Goal: Information Seeking & Learning: Check status

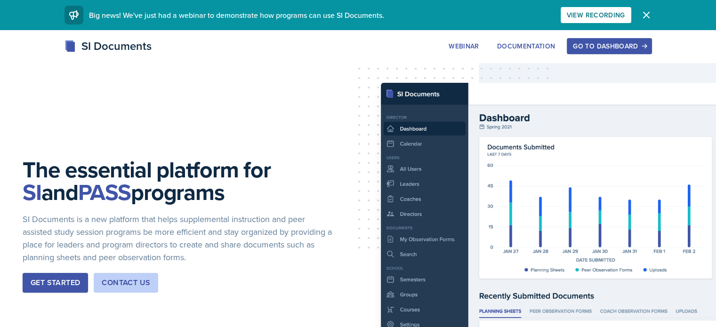
click at [645, 45] on div "Go to Dashboard" at bounding box center [609, 46] width 72 height 8
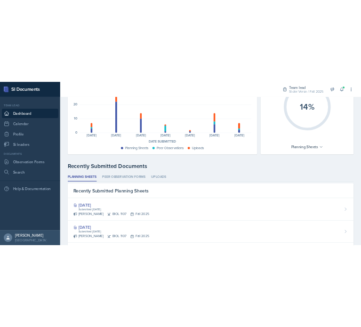
scroll to position [126, 0]
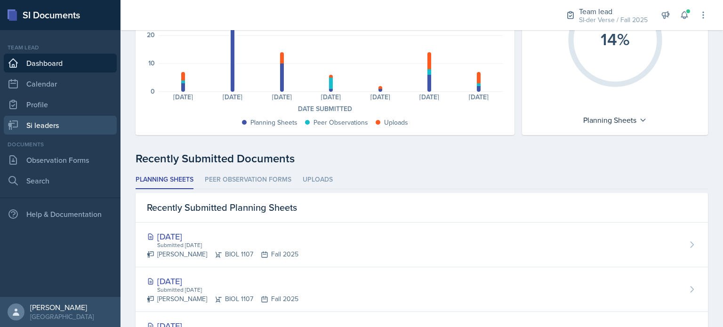
click at [55, 124] on link "Si leaders" at bounding box center [60, 125] width 113 height 19
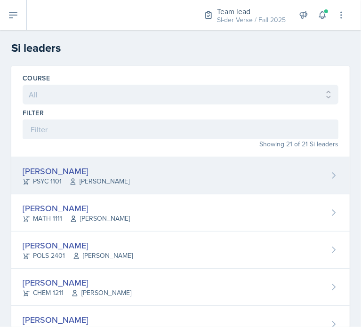
click at [107, 180] on span "[PERSON_NAME]" at bounding box center [99, 182] width 60 height 10
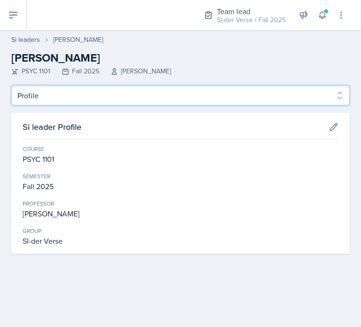
click at [71, 94] on select "Profile Planning Sheets Observation Forms Uploads" at bounding box center [180, 96] width 338 height 20
select select "Observation Forms"
click at [11, 86] on select "Profile Planning Sheets Observation Forms Uploads" at bounding box center [180, 96] width 338 height 20
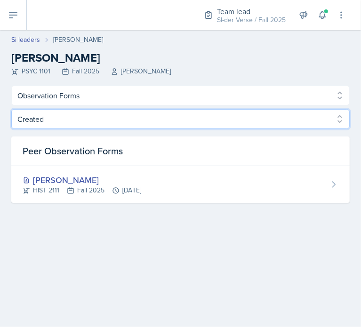
click at [42, 121] on select "Created Observed" at bounding box center [180, 119] width 338 height 20
select select "Observed"
click at [11, 109] on select "Created Observed" at bounding box center [180, 119] width 338 height 20
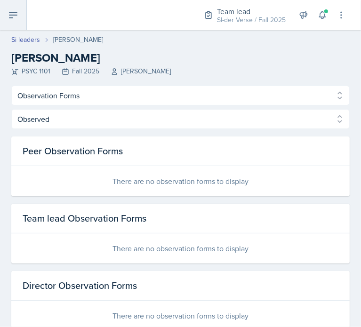
click at [11, 15] on icon at bounding box center [13, 15] width 8 height 6
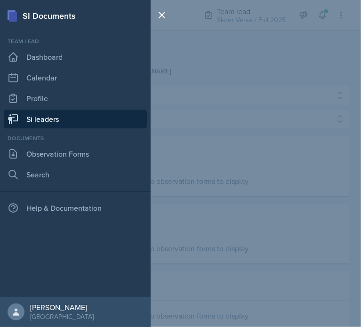
click at [31, 122] on link "Si leaders" at bounding box center [75, 119] width 143 height 19
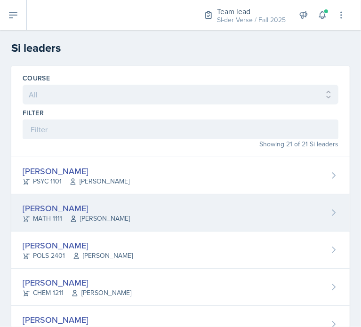
click at [70, 218] on icon at bounding box center [74, 219] width 8 height 8
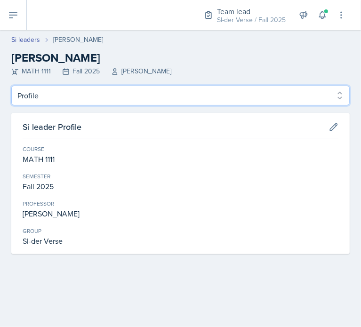
click at [62, 101] on select "Profile Planning Sheets Observation Forms Uploads" at bounding box center [180, 96] width 338 height 20
select select "Observation Forms"
click at [11, 86] on select "Profile Planning Sheets Observation Forms Uploads" at bounding box center [180, 96] width 338 height 20
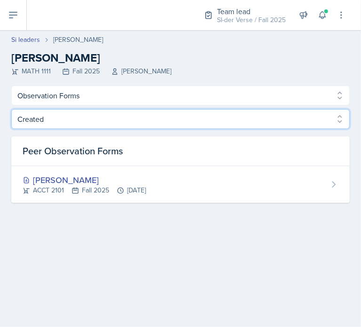
click at [80, 112] on select "Created Observed" at bounding box center [180, 119] width 338 height 20
select select "Observed"
click at [11, 109] on select "Created Observed" at bounding box center [180, 119] width 338 height 20
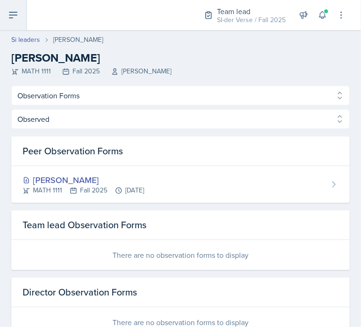
click at [19, 20] on button at bounding box center [13, 15] width 27 height 30
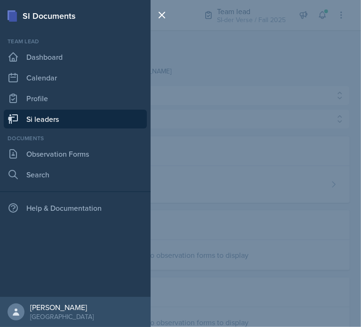
click at [31, 117] on link "Si leaders" at bounding box center [75, 119] width 143 height 19
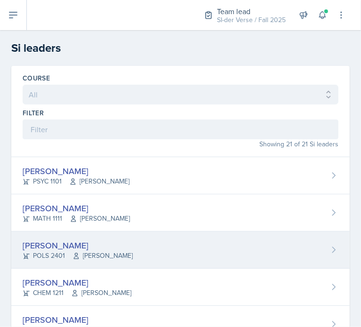
click at [52, 254] on div "POLS 2401 [PERSON_NAME]" at bounding box center [78, 256] width 110 height 10
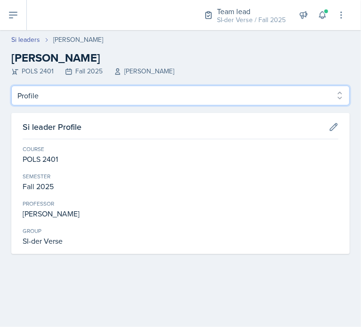
click at [47, 103] on select "Profile Planning Sheets Observation Forms Uploads" at bounding box center [180, 96] width 338 height 20
select select "Observation Forms"
click at [11, 86] on select "Profile Planning Sheets Observation Forms Uploads" at bounding box center [180, 96] width 338 height 20
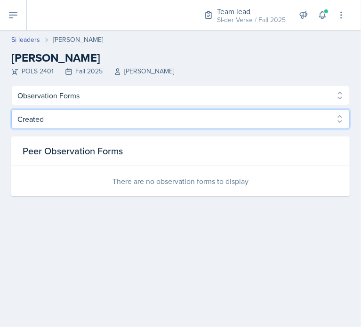
click at [55, 114] on select "Created Observed" at bounding box center [180, 119] width 338 height 20
select select "Observed"
click at [11, 109] on select "Created Observed" at bounding box center [180, 119] width 338 height 20
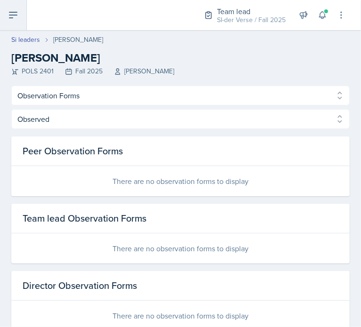
click at [16, 15] on icon at bounding box center [13, 15] width 8 height 6
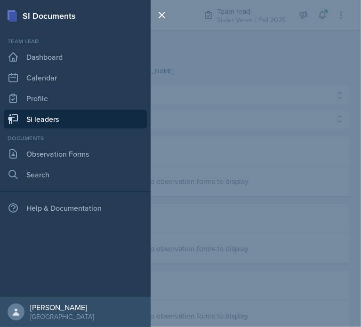
click at [35, 120] on link "Si leaders" at bounding box center [75, 119] width 143 height 19
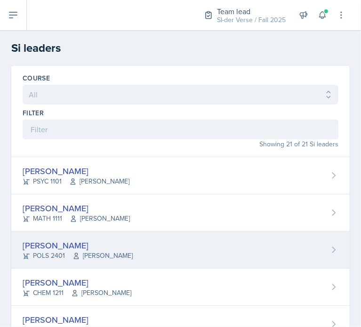
scroll to position [32, 0]
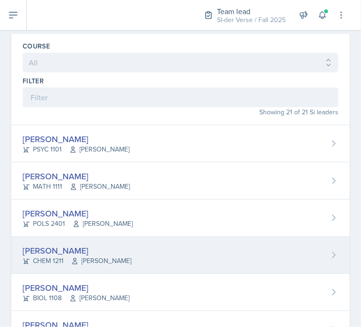
click at [59, 247] on div "[PERSON_NAME]" at bounding box center [77, 250] width 109 height 13
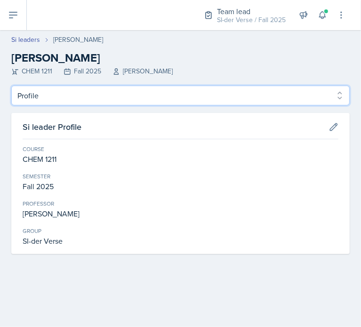
click at [66, 105] on select "Profile Planning Sheets Observation Forms Uploads" at bounding box center [180, 96] width 338 height 20
select select "Observation Forms"
click at [11, 86] on select "Profile Planning Sheets Observation Forms Uploads" at bounding box center [180, 96] width 338 height 20
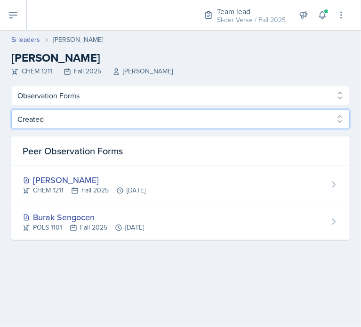
click at [104, 117] on select "Created Observed" at bounding box center [180, 119] width 338 height 20
click at [11, 109] on select "Created Observed" at bounding box center [180, 119] width 338 height 20
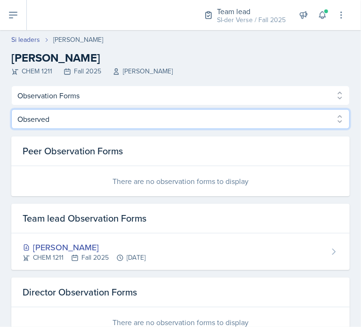
click at [42, 113] on select "Created Observed" at bounding box center [180, 119] width 338 height 20
select select "Created"
click at [11, 109] on select "Created Observed" at bounding box center [180, 119] width 338 height 20
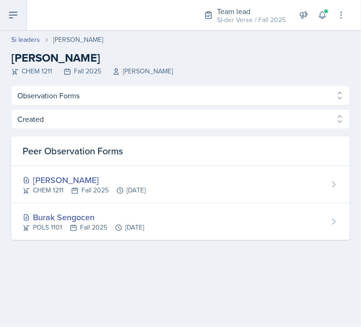
click at [13, 21] on button at bounding box center [13, 15] width 27 height 30
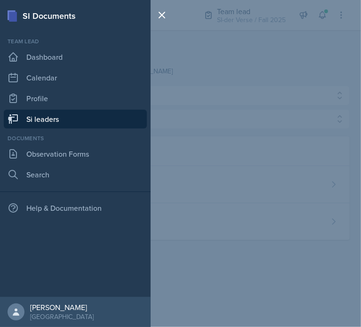
click at [36, 115] on link "Si leaders" at bounding box center [75, 119] width 143 height 19
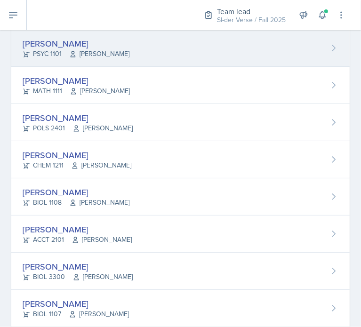
scroll to position [128, 0]
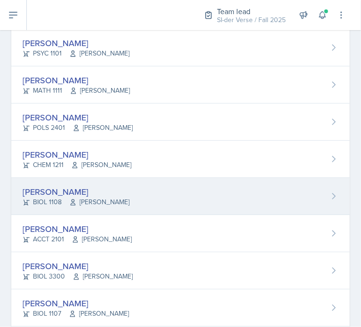
click at [56, 199] on div "BIOL 1108 [PERSON_NAME]" at bounding box center [76, 202] width 107 height 10
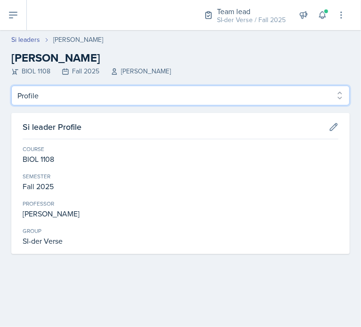
click at [60, 95] on select "Profile Planning Sheets Observation Forms Uploads" at bounding box center [180, 96] width 338 height 20
select select "Observation Forms"
click at [11, 86] on select "Profile Planning Sheets Observation Forms Uploads" at bounding box center [180, 96] width 338 height 20
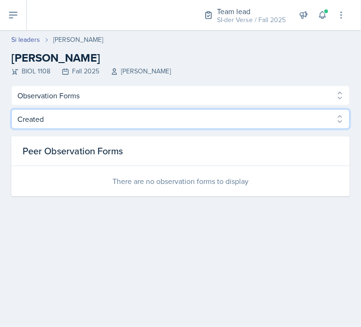
click at [63, 120] on select "Created Observed" at bounding box center [180, 119] width 338 height 20
click at [11, 109] on select "Created Observed" at bounding box center [180, 119] width 338 height 20
drag, startPoint x: 51, startPoint y: 116, endPoint x: 49, endPoint y: 152, distance: 35.8
click at [49, 152] on div "Created Observed Created Observed Peer Observation Forms There are no observati…" at bounding box center [180, 152] width 338 height 87
select select "Observed"
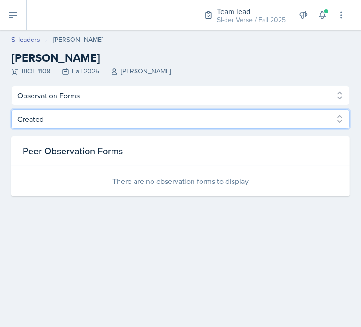
click at [11, 109] on select "Created Observed" at bounding box center [180, 119] width 338 height 20
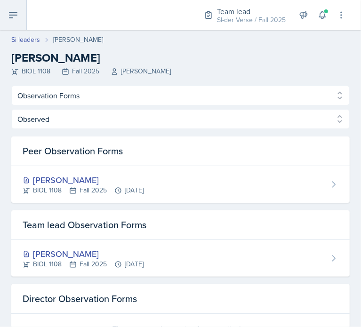
click at [18, 14] on icon at bounding box center [13, 14] width 11 height 11
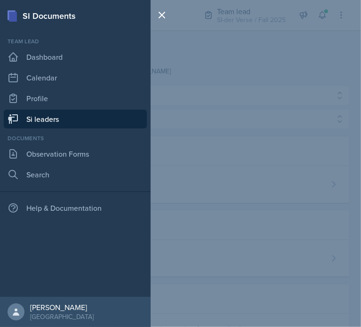
click at [14, 117] on icon at bounding box center [13, 118] width 10 height 9
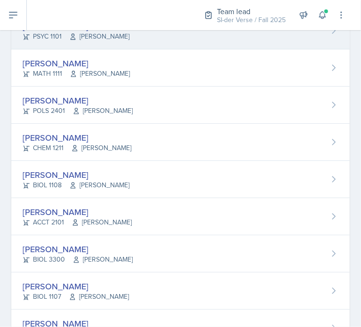
scroll to position [151, 0]
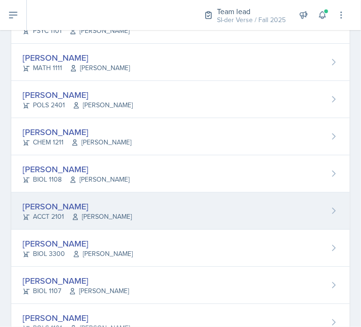
click at [70, 209] on div "[PERSON_NAME]" at bounding box center [77, 206] width 109 height 13
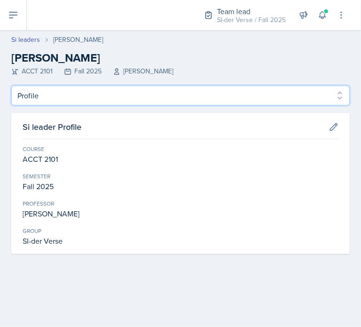
click at [43, 103] on select "Profile Planning Sheets Observation Forms Uploads" at bounding box center [180, 96] width 338 height 20
select select "Observation Forms"
click at [11, 86] on select "Profile Planning Sheets Observation Forms Uploads" at bounding box center [180, 96] width 338 height 20
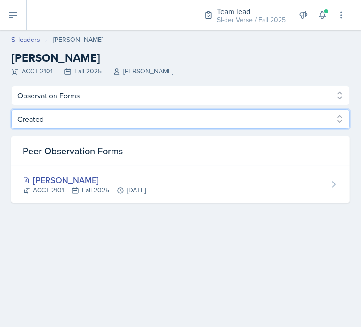
click at [74, 126] on select "Created Observed" at bounding box center [180, 119] width 338 height 20
click at [11, 109] on select "Created Observed" at bounding box center [180, 119] width 338 height 20
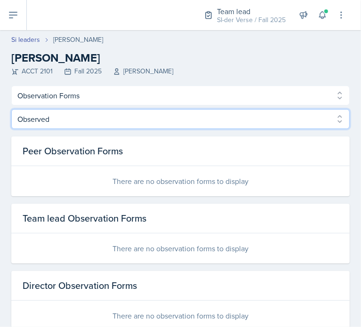
click at [51, 110] on select "Created Observed" at bounding box center [180, 119] width 338 height 20
click at [11, 109] on select "Created Observed" at bounding box center [180, 119] width 338 height 20
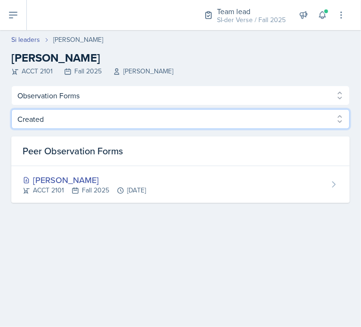
click at [44, 123] on select "Created Observed" at bounding box center [180, 119] width 338 height 20
select select "Observed"
click at [11, 109] on select "Created Observed" at bounding box center [180, 119] width 338 height 20
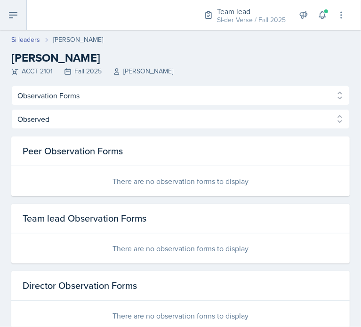
click at [10, 21] on button at bounding box center [13, 15] width 27 height 30
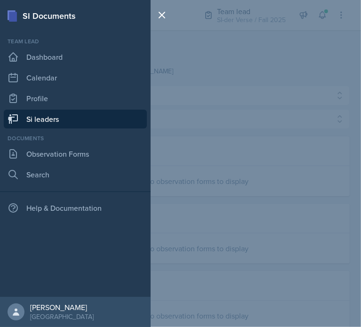
click at [41, 117] on link "Si leaders" at bounding box center [75, 119] width 143 height 19
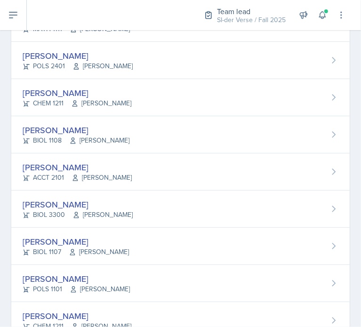
scroll to position [190, 0]
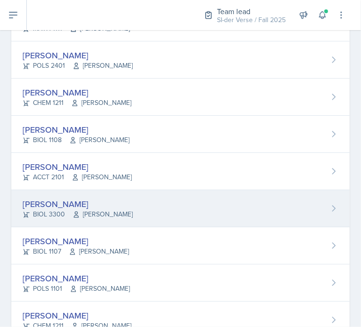
click at [48, 216] on div "BIOL 3300 [PERSON_NAME]" at bounding box center [78, 214] width 110 height 10
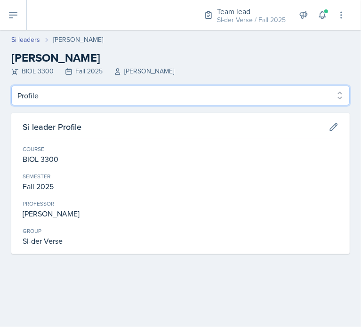
click at [61, 99] on select "Profile Planning Sheets Observation Forms Uploads" at bounding box center [180, 96] width 338 height 20
select select "Observation Forms"
click at [11, 86] on select "Profile Planning Sheets Observation Forms Uploads" at bounding box center [180, 96] width 338 height 20
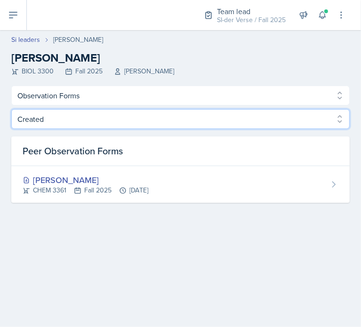
click at [30, 118] on select "Created Observed" at bounding box center [180, 119] width 338 height 20
select select "Observed"
click at [11, 109] on select "Created Observed" at bounding box center [180, 119] width 338 height 20
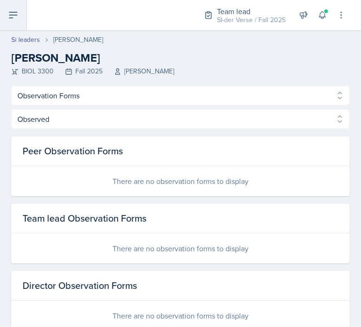
click at [17, 14] on icon at bounding box center [13, 14] width 11 height 11
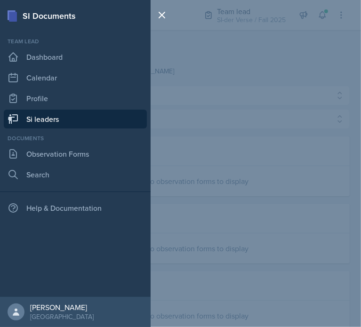
click at [57, 118] on link "Si leaders" at bounding box center [75, 119] width 143 height 19
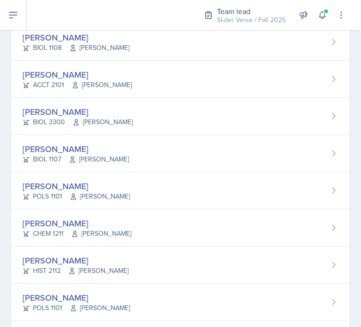
scroll to position [283, 0]
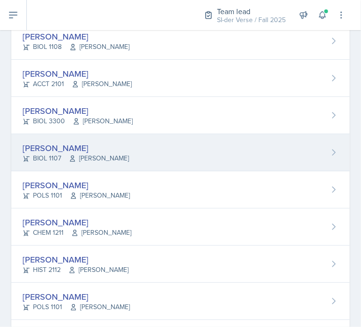
click at [57, 140] on div "[PERSON_NAME] BIOL 1107 [PERSON_NAME]" at bounding box center [180, 152] width 338 height 37
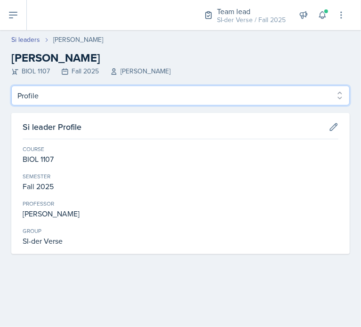
click at [59, 98] on select "Profile Planning Sheets Observation Forms Uploads" at bounding box center [180, 96] width 338 height 20
select select "Observation Forms"
click at [11, 86] on select "Profile Planning Sheets Observation Forms Uploads" at bounding box center [180, 96] width 338 height 20
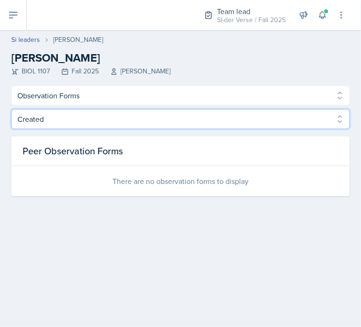
click at [51, 124] on select "Created Observed" at bounding box center [180, 119] width 338 height 20
select select "Observed"
click at [11, 109] on select "Created Observed" at bounding box center [180, 119] width 338 height 20
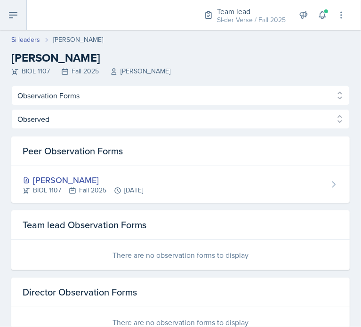
click at [11, 12] on icon at bounding box center [13, 15] width 8 height 6
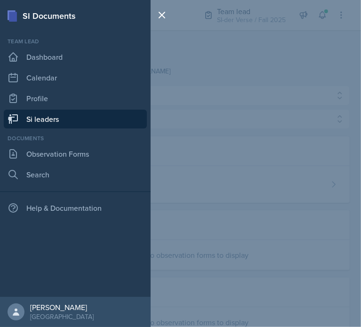
click at [40, 121] on link "Si leaders" at bounding box center [75, 119] width 143 height 19
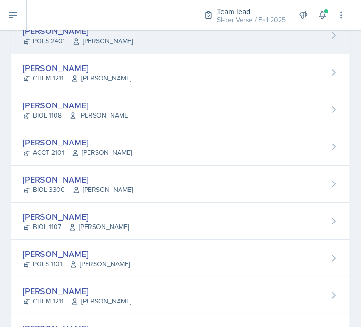
scroll to position [233, 0]
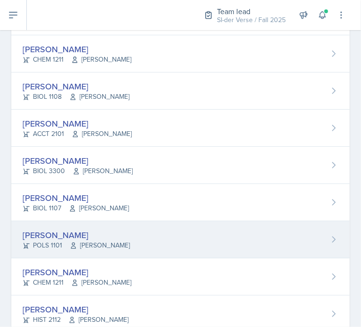
click at [79, 233] on div "[PERSON_NAME]" at bounding box center [76, 235] width 107 height 13
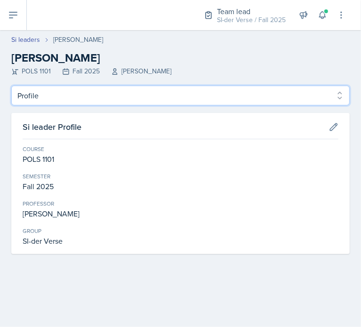
click at [72, 102] on select "Profile Planning Sheets Observation Forms Uploads" at bounding box center [180, 96] width 338 height 20
select select "Observation Forms"
click at [11, 86] on select "Profile Planning Sheets Observation Forms Uploads" at bounding box center [180, 96] width 338 height 20
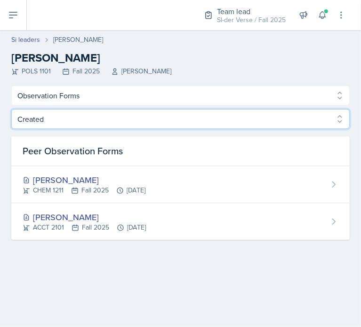
click at [66, 123] on select "Created Observed" at bounding box center [180, 119] width 338 height 20
select select "Observed"
click at [11, 109] on select "Created Observed" at bounding box center [180, 119] width 338 height 20
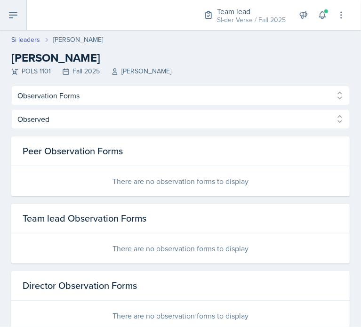
click at [16, 19] on icon at bounding box center [13, 14] width 11 height 11
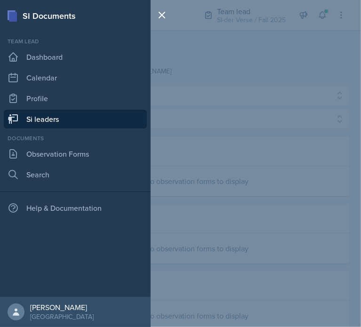
click at [40, 114] on link "Si leaders" at bounding box center [75, 119] width 143 height 19
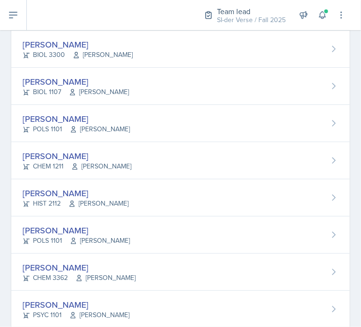
scroll to position [350, 0]
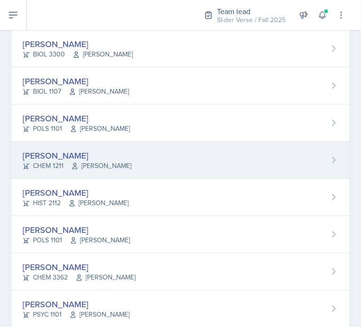
click at [51, 161] on div "CHEM 1211 [PERSON_NAME]" at bounding box center [77, 166] width 109 height 10
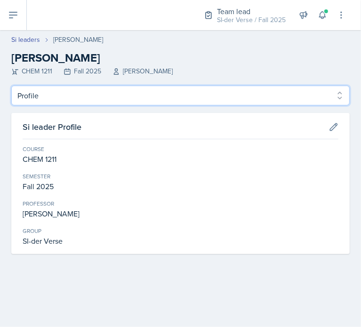
click at [32, 92] on select "Profile Planning Sheets Observation Forms Uploads" at bounding box center [180, 96] width 338 height 20
select select "Observation Forms"
click at [11, 86] on select "Profile Planning Sheets Observation Forms Uploads" at bounding box center [180, 96] width 338 height 20
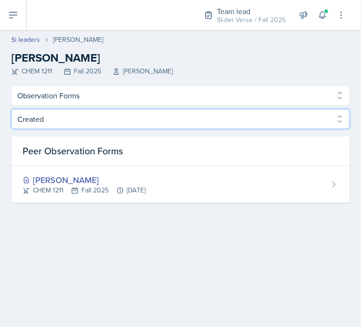
drag, startPoint x: 66, startPoint y: 116, endPoint x: 64, endPoint y: 152, distance: 35.8
click at [64, 152] on div "Created Observed Created Observed Peer Observation Forms [PERSON_NAME] CHEM 121…" at bounding box center [180, 156] width 338 height 94
select select "Observed"
click at [11, 109] on select "Created Observed" at bounding box center [180, 119] width 338 height 20
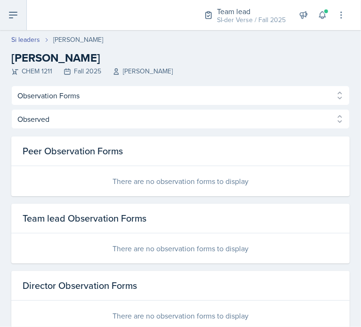
click at [11, 22] on button at bounding box center [13, 15] width 27 height 30
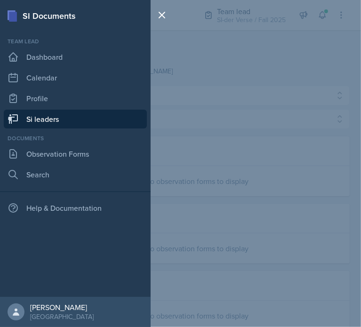
click at [47, 120] on link "Si leaders" at bounding box center [75, 119] width 143 height 19
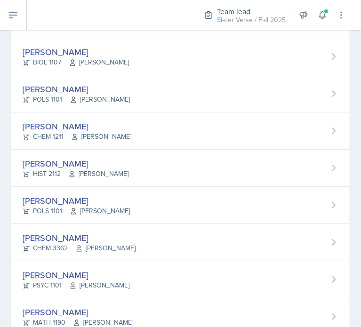
scroll to position [381, 0]
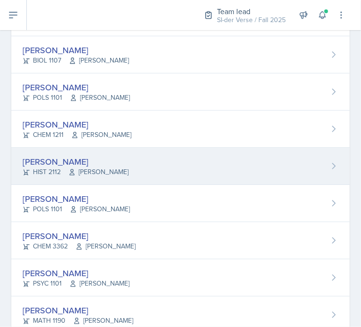
click at [64, 158] on div "[PERSON_NAME]" at bounding box center [76, 161] width 106 height 13
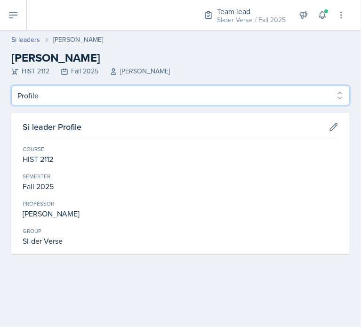
click at [62, 96] on select "Profile Planning Sheets Observation Forms Uploads" at bounding box center [180, 96] width 338 height 20
select select "Observation Forms"
click at [11, 86] on select "Profile Planning Sheets Observation Forms Uploads" at bounding box center [180, 96] width 338 height 20
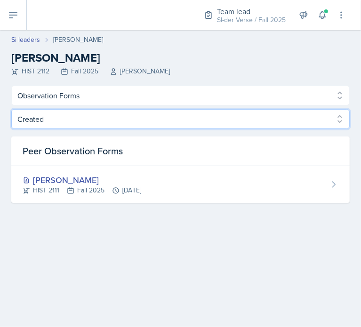
click at [57, 117] on select "Created Observed" at bounding box center [180, 119] width 338 height 20
select select "Observed"
click at [11, 109] on select "Created Observed" at bounding box center [180, 119] width 338 height 20
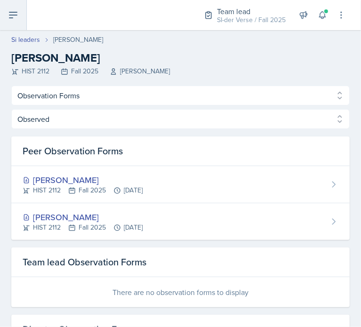
click at [8, 16] on icon at bounding box center [13, 14] width 11 height 11
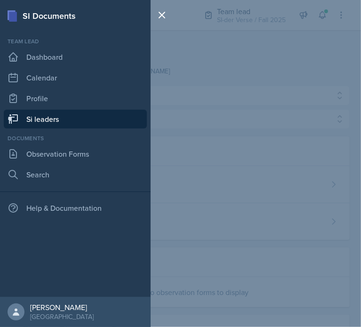
click at [46, 120] on link "Si leaders" at bounding box center [75, 119] width 143 height 19
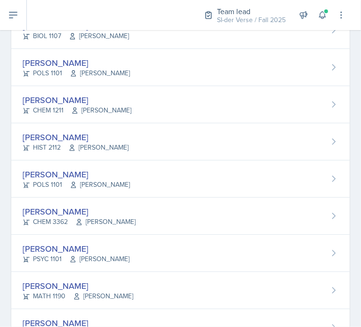
scroll to position [418, 0]
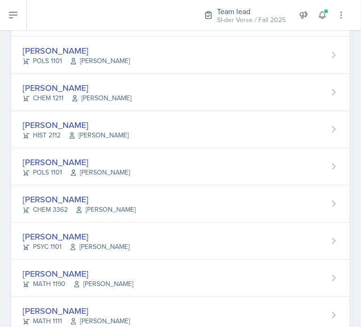
click at [63, 164] on div "[PERSON_NAME]" at bounding box center [76, 162] width 107 height 13
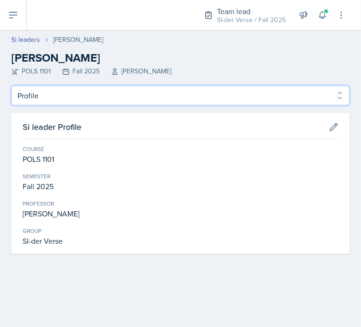
click at [71, 100] on select "Profile Planning Sheets Observation Forms Uploads" at bounding box center [180, 96] width 338 height 20
select select "Observation Forms"
click at [11, 86] on select "Profile Planning Sheets Observation Forms Uploads" at bounding box center [180, 96] width 338 height 20
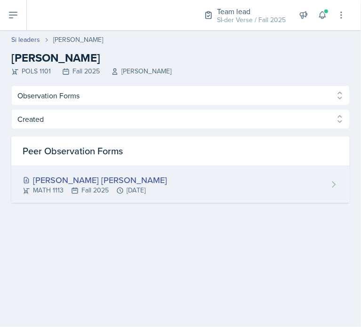
click at [32, 177] on div "[PERSON_NAME] [PERSON_NAME]" at bounding box center [95, 180] width 145 height 13
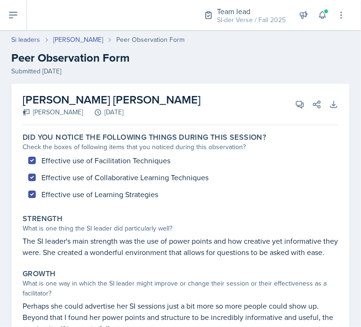
drag, startPoint x: 24, startPoint y: 100, endPoint x: 214, endPoint y: 97, distance: 189.7
click at [214, 97] on div "[PERSON_NAME] [PERSON_NAME] [PERSON_NAME] [DATE] View Comments Comments Send Sh…" at bounding box center [181, 104] width 316 height 41
copy h2 "[PERSON_NAME] [PERSON_NAME]"
click at [143, 74] on div "Submitted [DATE]" at bounding box center [180, 71] width 338 height 10
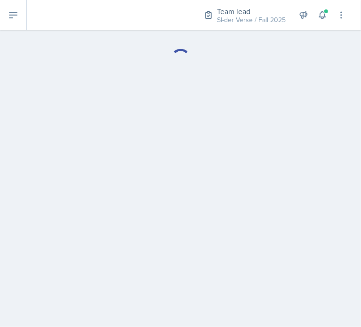
select select "Observation Forms"
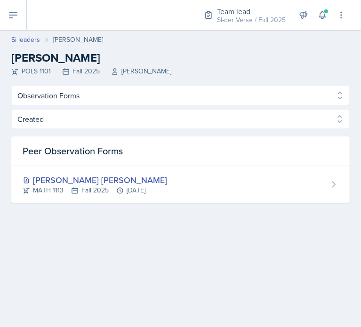
click at [64, 108] on div "Profile Planning Sheets Observation Forms Uploads Profile Planning Sheets Obser…" at bounding box center [180, 144] width 338 height 117
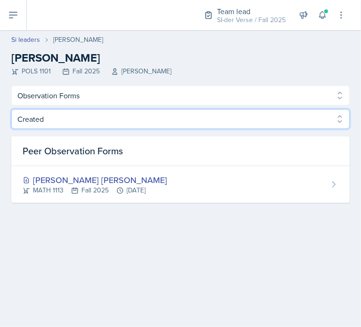
click at [62, 121] on select "Created Observed" at bounding box center [180, 119] width 338 height 20
select select "Observed"
click at [11, 109] on select "Created Observed" at bounding box center [180, 119] width 338 height 20
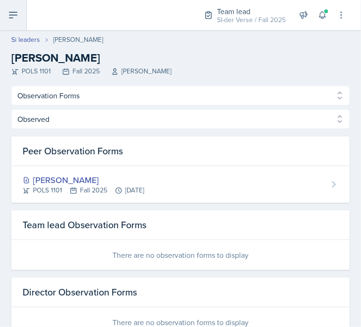
click at [12, 17] on icon at bounding box center [13, 14] width 11 height 11
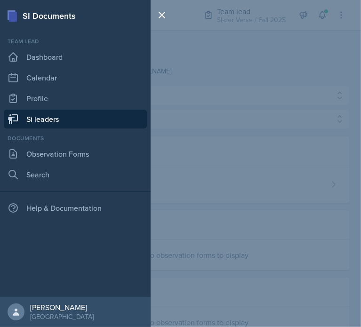
click at [40, 123] on link "Si leaders" at bounding box center [75, 119] width 143 height 19
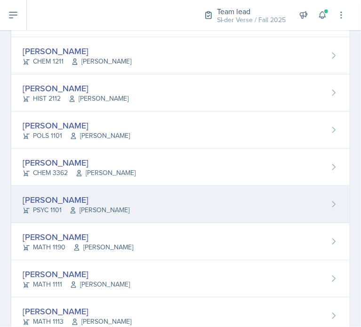
scroll to position [456, 0]
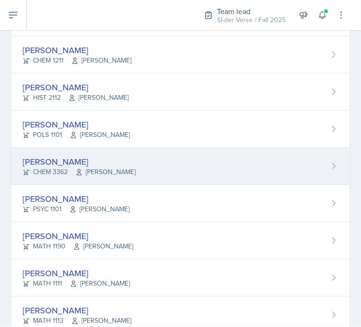
click at [45, 173] on div "CHEM 3362 [PERSON_NAME]" at bounding box center [79, 172] width 113 height 10
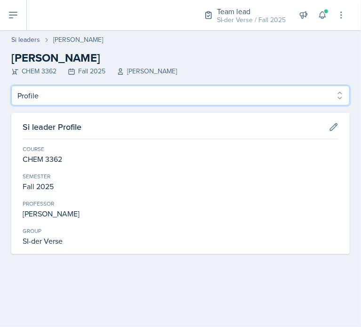
click at [60, 101] on select "Profile Planning Sheets Observation Forms Uploads" at bounding box center [180, 96] width 338 height 20
select select "Observation Forms"
click at [11, 86] on select "Profile Planning Sheets Observation Forms Uploads" at bounding box center [180, 96] width 338 height 20
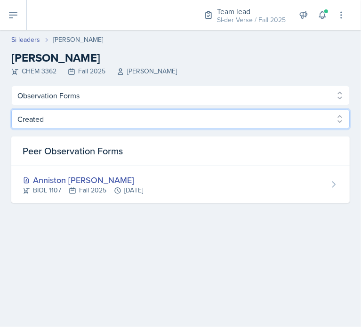
click at [62, 121] on select "Created Observed" at bounding box center [180, 119] width 338 height 20
select select "Observed"
click at [11, 109] on select "Created Observed" at bounding box center [180, 119] width 338 height 20
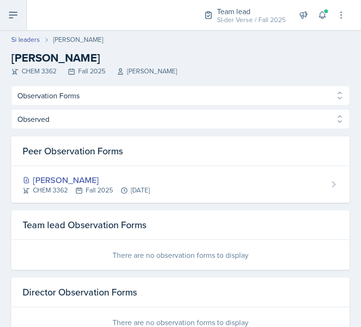
click at [16, 22] on button at bounding box center [13, 15] width 27 height 30
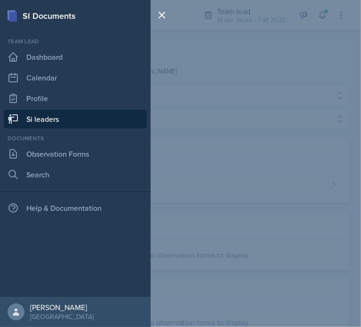
click at [46, 120] on link "Si leaders" at bounding box center [75, 119] width 143 height 19
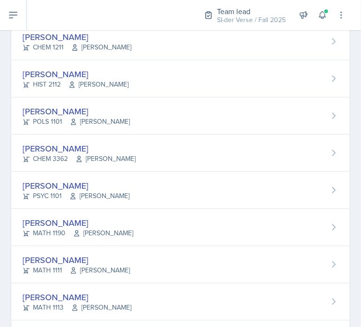
scroll to position [471, 0]
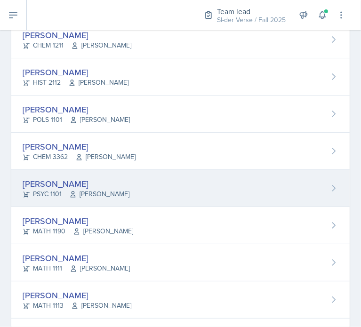
click at [87, 184] on div "[PERSON_NAME]" at bounding box center [76, 183] width 107 height 13
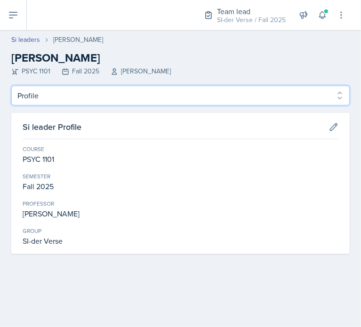
drag, startPoint x: 62, startPoint y: 93, endPoint x: 61, endPoint y: 145, distance: 52.3
click at [61, 145] on div "Profile Planning Sheets Observation Forms Uploads Profile Planning Sheets Obser…" at bounding box center [180, 170] width 338 height 169
select select "Observation Forms"
click at [11, 86] on select "Profile Planning Sheets Observation Forms Uploads" at bounding box center [180, 96] width 338 height 20
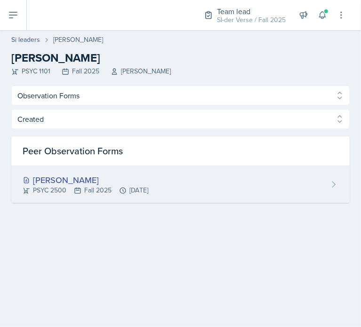
click at [56, 192] on div "PSYC 2500 Fall 2025 [DATE]" at bounding box center [86, 190] width 126 height 10
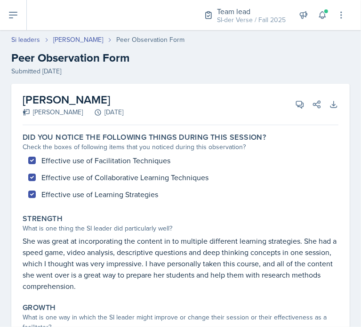
drag, startPoint x: 22, startPoint y: 98, endPoint x: 127, endPoint y: 101, distance: 105.5
copy h2 "[PERSON_NAME]"
click at [53, 78] on header "Si leaders [PERSON_NAME] Peer Observation Form Peer Observation Form Submitted …" at bounding box center [180, 55] width 361 height 60
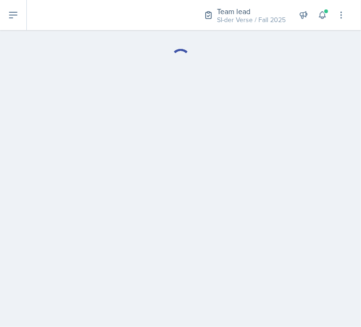
select select "Observation Forms"
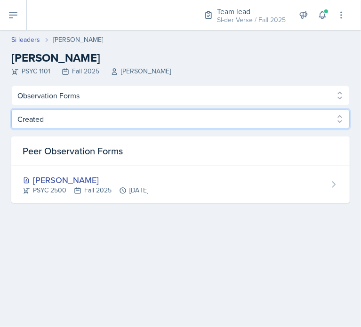
click at [73, 117] on select "Created Observed" at bounding box center [180, 119] width 338 height 20
select select "Observed"
click at [11, 109] on select "Created Observed" at bounding box center [180, 119] width 338 height 20
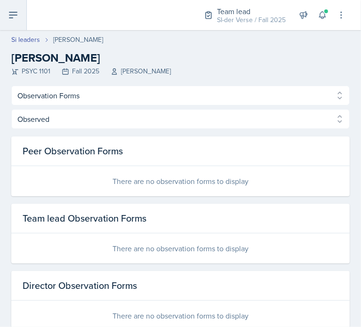
click at [19, 8] on button at bounding box center [13, 15] width 27 height 30
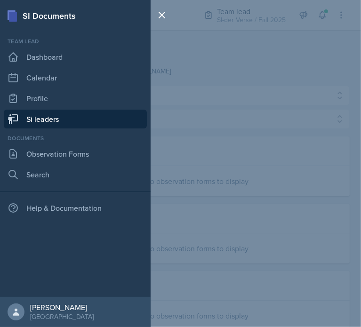
click at [47, 116] on link "Si leaders" at bounding box center [75, 119] width 143 height 19
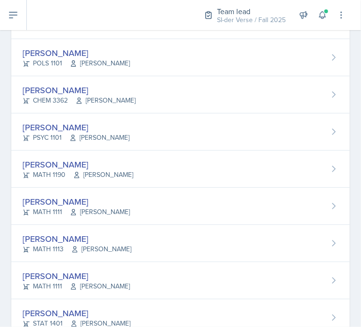
scroll to position [528, 0]
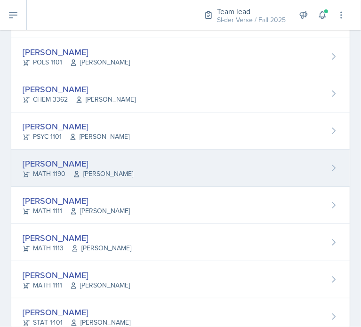
click at [64, 171] on div "MATH 1190 [PERSON_NAME]" at bounding box center [78, 174] width 111 height 10
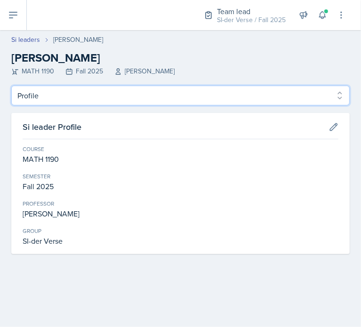
click at [51, 99] on select "Profile Planning Sheets Observation Forms Uploads" at bounding box center [180, 96] width 338 height 20
select select "Observation Forms"
click at [11, 86] on select "Profile Planning Sheets Observation Forms Uploads" at bounding box center [180, 96] width 338 height 20
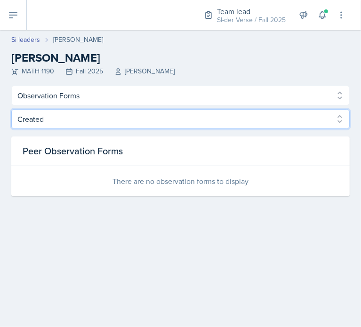
click at [61, 124] on select "Created Observed" at bounding box center [180, 119] width 338 height 20
select select "Observed"
click at [11, 109] on select "Created Observed" at bounding box center [180, 119] width 338 height 20
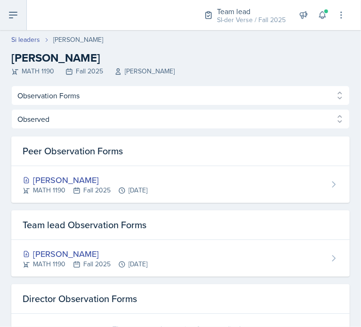
click at [19, 15] on button at bounding box center [13, 15] width 27 height 30
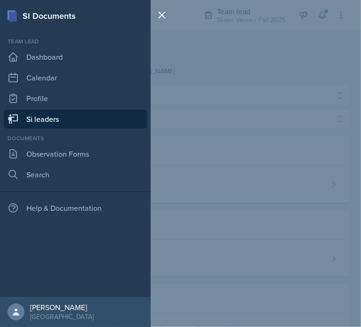
click at [55, 120] on link "Si leaders" at bounding box center [75, 119] width 143 height 19
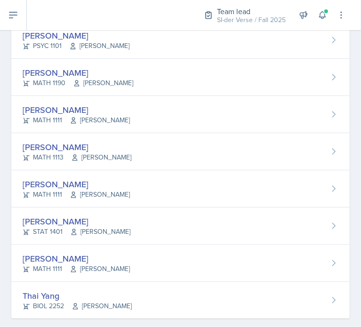
scroll to position [631, 0]
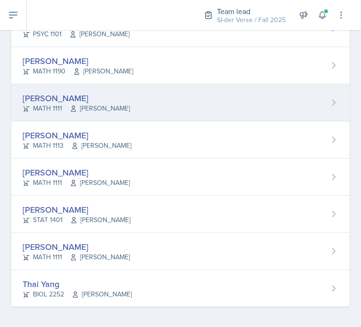
click at [55, 104] on div "MATH 1111 [PERSON_NAME]" at bounding box center [76, 109] width 107 height 10
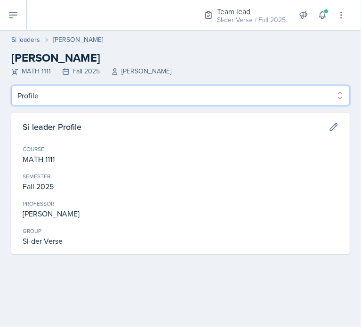
drag, startPoint x: 51, startPoint y: 94, endPoint x: 51, endPoint y: 142, distance: 48.0
click at [51, 142] on div "Profile Planning Sheets Observation Forms Uploads Profile Planning Sheets Obser…" at bounding box center [180, 170] width 338 height 169
select select "Observation Forms"
click at [11, 86] on select "Profile Planning Sheets Observation Forms Uploads" at bounding box center [180, 96] width 338 height 20
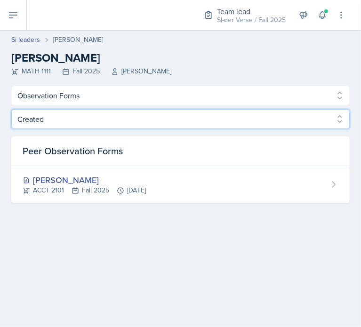
click at [32, 120] on select "Created Observed" at bounding box center [180, 119] width 338 height 20
select select "Observed"
click at [11, 109] on select "Created Observed" at bounding box center [180, 119] width 338 height 20
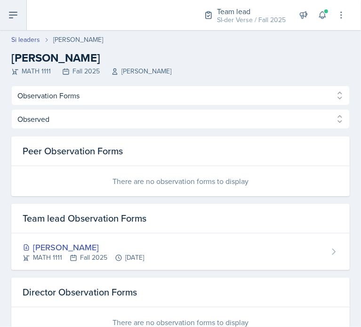
click at [17, 21] on button at bounding box center [13, 15] width 27 height 30
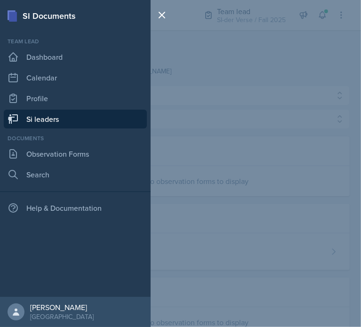
click at [56, 124] on link "Si leaders" at bounding box center [75, 119] width 143 height 19
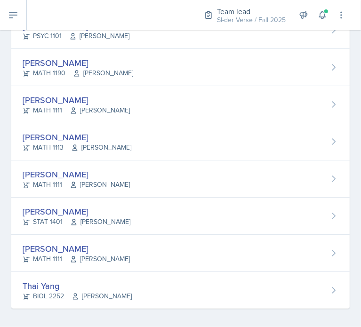
scroll to position [631, 0]
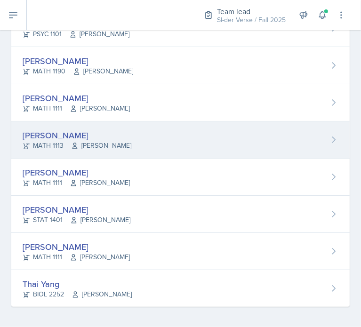
click at [55, 142] on div "MATH 1113 [PERSON_NAME]" at bounding box center [77, 146] width 109 height 10
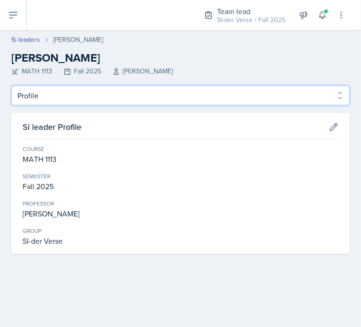
click at [51, 98] on select "Profile Planning Sheets Observation Forms Uploads" at bounding box center [180, 96] width 338 height 20
select select "Observation Forms"
click at [11, 86] on select "Profile Planning Sheets Observation Forms Uploads" at bounding box center [180, 96] width 338 height 20
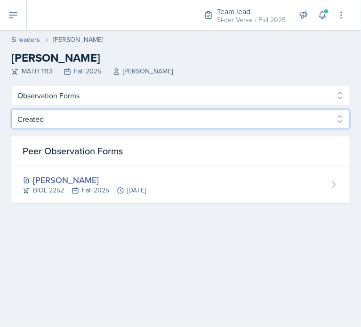
click at [47, 114] on select "Created Observed" at bounding box center [180, 119] width 338 height 20
select select "Observed"
click at [11, 109] on select "Created Observed" at bounding box center [180, 119] width 338 height 20
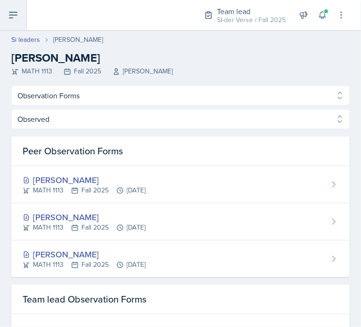
click at [13, 14] on icon at bounding box center [13, 14] width 11 height 11
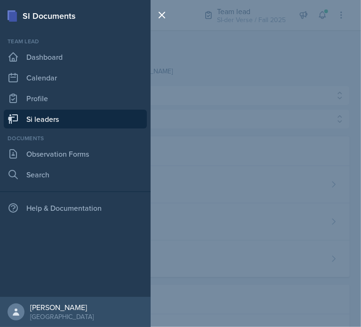
click at [44, 118] on link "Si leaders" at bounding box center [75, 119] width 143 height 19
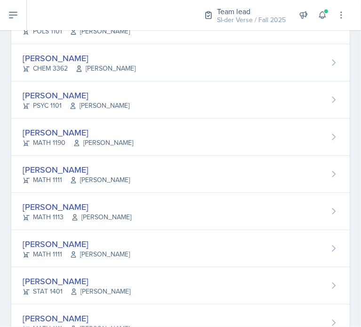
scroll to position [631, 0]
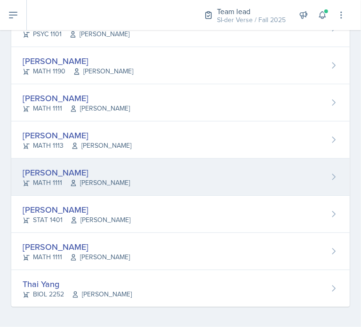
click at [72, 169] on div "[PERSON_NAME]" at bounding box center [76, 172] width 107 height 13
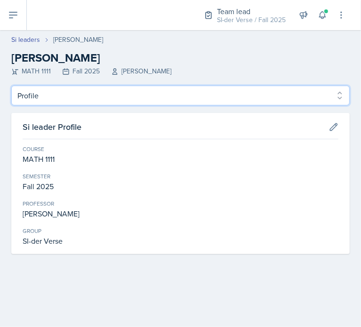
click at [53, 98] on select "Profile Planning Sheets Observation Forms Uploads" at bounding box center [180, 96] width 338 height 20
select select "Observation Forms"
click at [11, 86] on select "Profile Planning Sheets Observation Forms Uploads" at bounding box center [180, 96] width 338 height 20
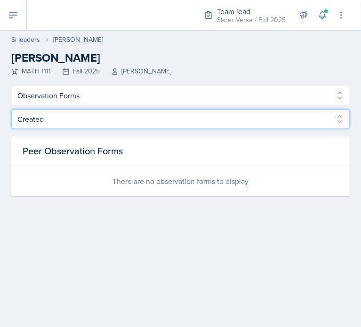
click at [51, 120] on select "Created Observed" at bounding box center [180, 119] width 338 height 20
select select "Observed"
click at [11, 109] on select "Created Observed" at bounding box center [180, 119] width 338 height 20
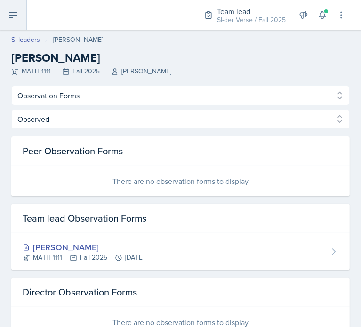
click at [14, 15] on icon at bounding box center [13, 15] width 8 height 6
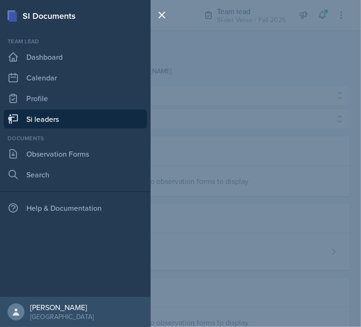
click at [37, 118] on link "Si leaders" at bounding box center [75, 119] width 143 height 19
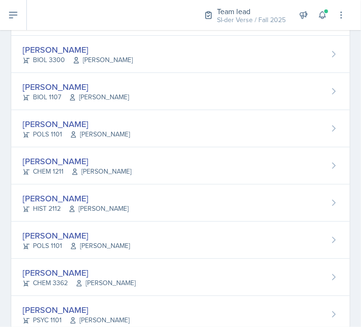
scroll to position [631, 0]
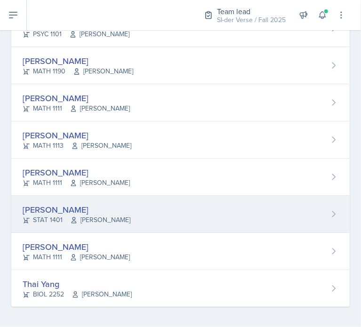
click at [64, 212] on div "[PERSON_NAME]" at bounding box center [77, 209] width 108 height 13
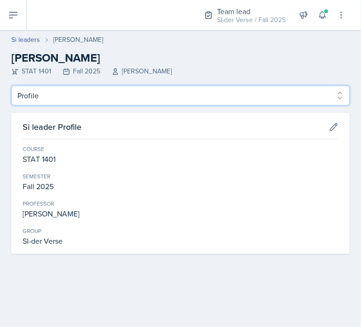
click at [41, 99] on select "Profile Planning Sheets Observation Forms Uploads" at bounding box center [180, 96] width 338 height 20
select select "Observation Forms"
click at [11, 86] on select "Profile Planning Sheets Observation Forms Uploads" at bounding box center [180, 96] width 338 height 20
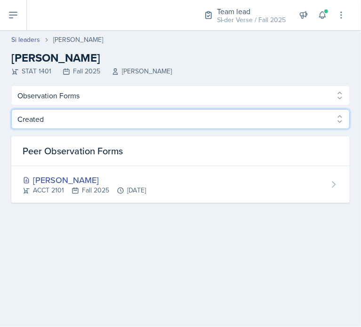
click at [58, 122] on select "Created Observed" at bounding box center [180, 119] width 338 height 20
select select "Observed"
click at [11, 109] on select "Created Observed" at bounding box center [180, 119] width 338 height 20
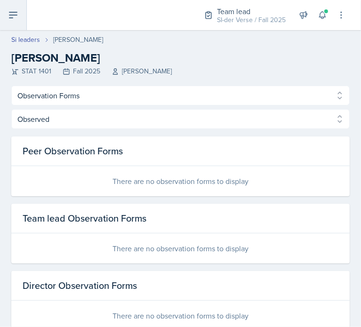
click at [18, 8] on button at bounding box center [13, 15] width 27 height 30
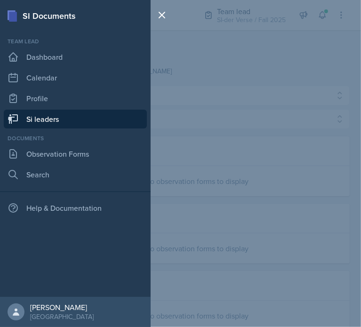
click at [40, 122] on link "Si leaders" at bounding box center [75, 119] width 143 height 19
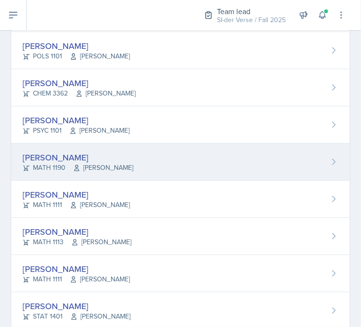
scroll to position [631, 0]
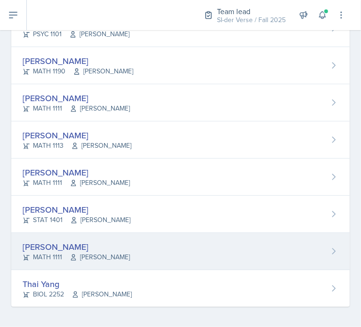
click at [63, 241] on div "[PERSON_NAME]" at bounding box center [76, 247] width 107 height 13
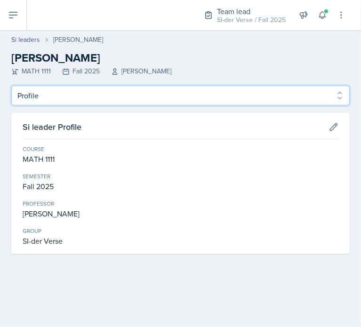
drag, startPoint x: 50, startPoint y: 97, endPoint x: 56, endPoint y: 140, distance: 43.3
click at [56, 140] on div "Profile Planning Sheets Observation Forms Uploads Profile Planning Sheets Obser…" at bounding box center [180, 170] width 338 height 169
select select "Observation Forms"
click at [11, 86] on select "Profile Planning Sheets Observation Forms Uploads" at bounding box center [180, 96] width 338 height 20
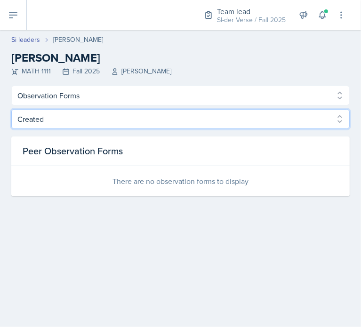
drag, startPoint x: 50, startPoint y: 118, endPoint x: 49, endPoint y: 148, distance: 30.2
click at [49, 148] on div "Created Observed Created Observed Peer Observation Forms There are no observati…" at bounding box center [180, 152] width 338 height 87
select select "Observed"
click at [11, 109] on select "Created Observed" at bounding box center [180, 119] width 338 height 20
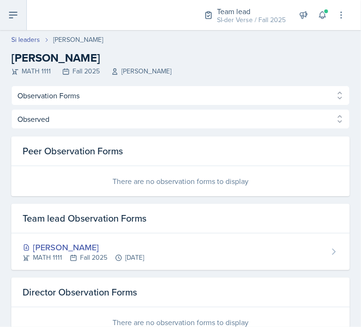
click at [13, 24] on button at bounding box center [13, 15] width 27 height 30
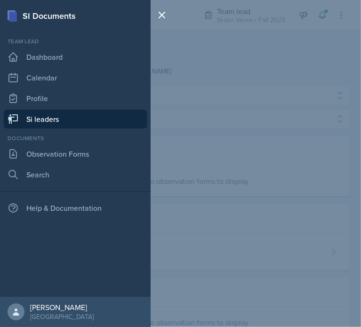
click at [47, 122] on link "Si leaders" at bounding box center [75, 119] width 143 height 19
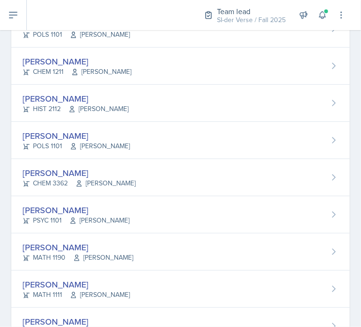
scroll to position [631, 0]
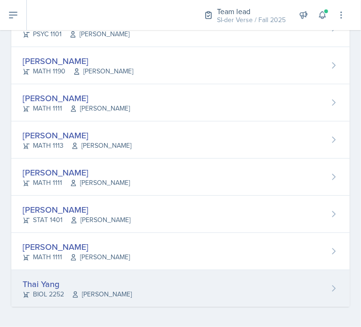
click at [58, 283] on div "Thai Yang" at bounding box center [77, 284] width 109 height 13
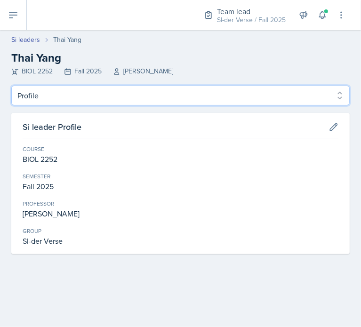
click at [69, 95] on select "Profile Planning Sheets Observation Forms Uploads" at bounding box center [180, 96] width 338 height 20
select select "Observation Forms"
click at [11, 86] on select "Profile Planning Sheets Observation Forms Uploads" at bounding box center [180, 96] width 338 height 20
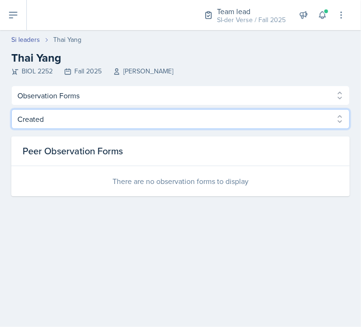
click at [58, 124] on select "Created Observed" at bounding box center [180, 119] width 338 height 20
click at [11, 109] on select "Created Observed" at bounding box center [180, 119] width 338 height 20
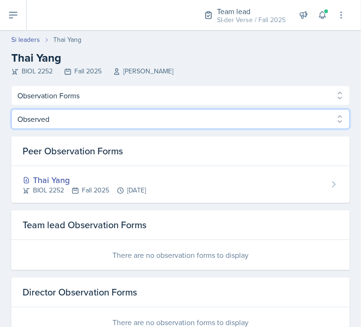
click at [40, 116] on select "Created Observed" at bounding box center [180, 119] width 338 height 20
select select "Created"
click at [11, 109] on select "Created Observed" at bounding box center [180, 119] width 338 height 20
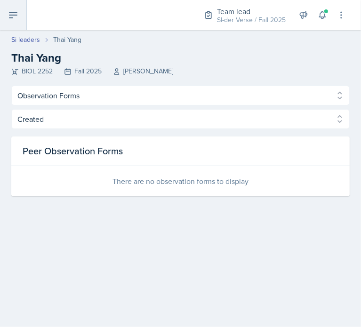
click at [22, 17] on button at bounding box center [13, 15] width 27 height 30
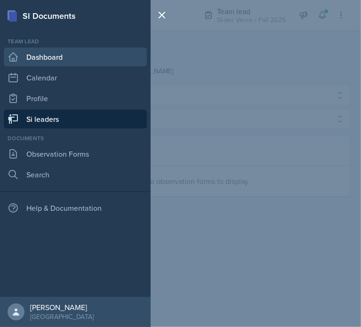
click at [33, 60] on link "Dashboard" at bounding box center [75, 57] width 143 height 19
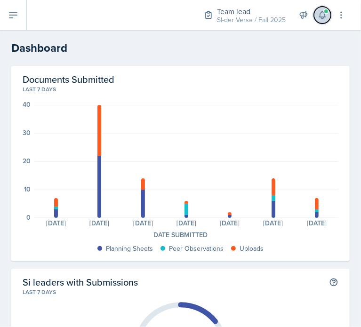
click at [322, 18] on icon at bounding box center [322, 15] width 6 height 7
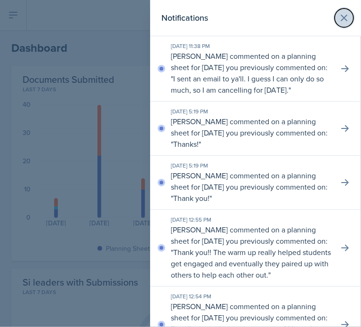
click at [341, 16] on icon at bounding box center [343, 17] width 11 height 11
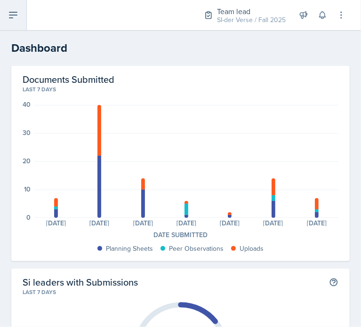
click at [20, 24] on button at bounding box center [13, 15] width 27 height 30
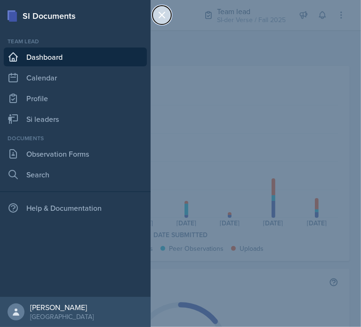
click at [162, 21] on button at bounding box center [162, 15] width 19 height 19
